Goal: Information Seeking & Learning: Find specific fact

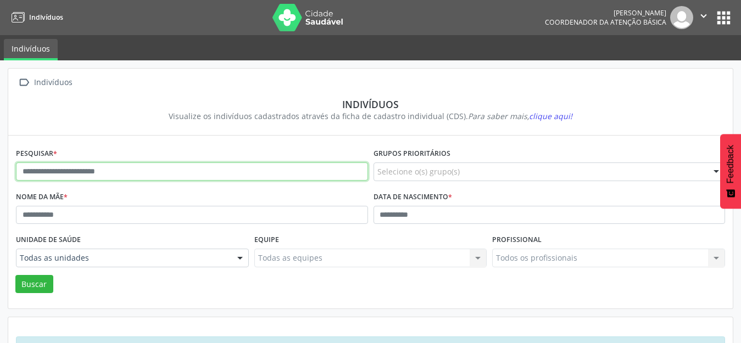
click at [73, 174] on input "text" at bounding box center [192, 172] width 352 height 19
type input "********"
click at [15, 275] on button "Buscar" at bounding box center [34, 284] width 38 height 19
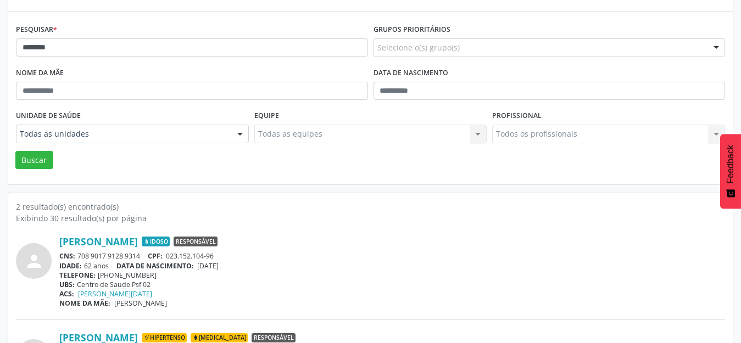
scroll to position [201, 0]
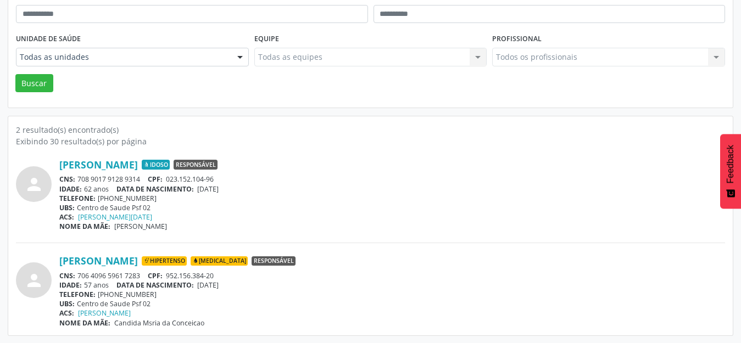
click at [327, 194] on div "TELEFONE: [PHONE_NUMBER]" at bounding box center [392, 198] width 666 height 9
drag, startPoint x: 238, startPoint y: 186, endPoint x: 188, endPoint y: 189, distance: 50.1
click at [188, 189] on div "IDADE: 62 anos DATA DE NASCIMENTO: [DEMOGRAPHIC_DATA]" at bounding box center [392, 189] width 666 height 9
click at [318, 198] on div "TELEFONE: [PHONE_NUMBER]" at bounding box center [392, 198] width 666 height 9
drag, startPoint x: 144, startPoint y: 181, endPoint x: 79, endPoint y: 181, distance: 64.8
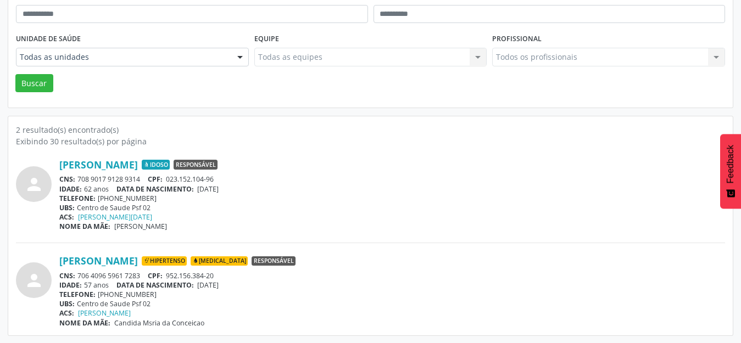
click at [79, 181] on div "CNS: 708 9017 9128 9314 CPF: 023.152.104-96" at bounding box center [392, 179] width 666 height 9
copy div "708 9017 9128 9314"
